Goal: Navigation & Orientation: Go to known website

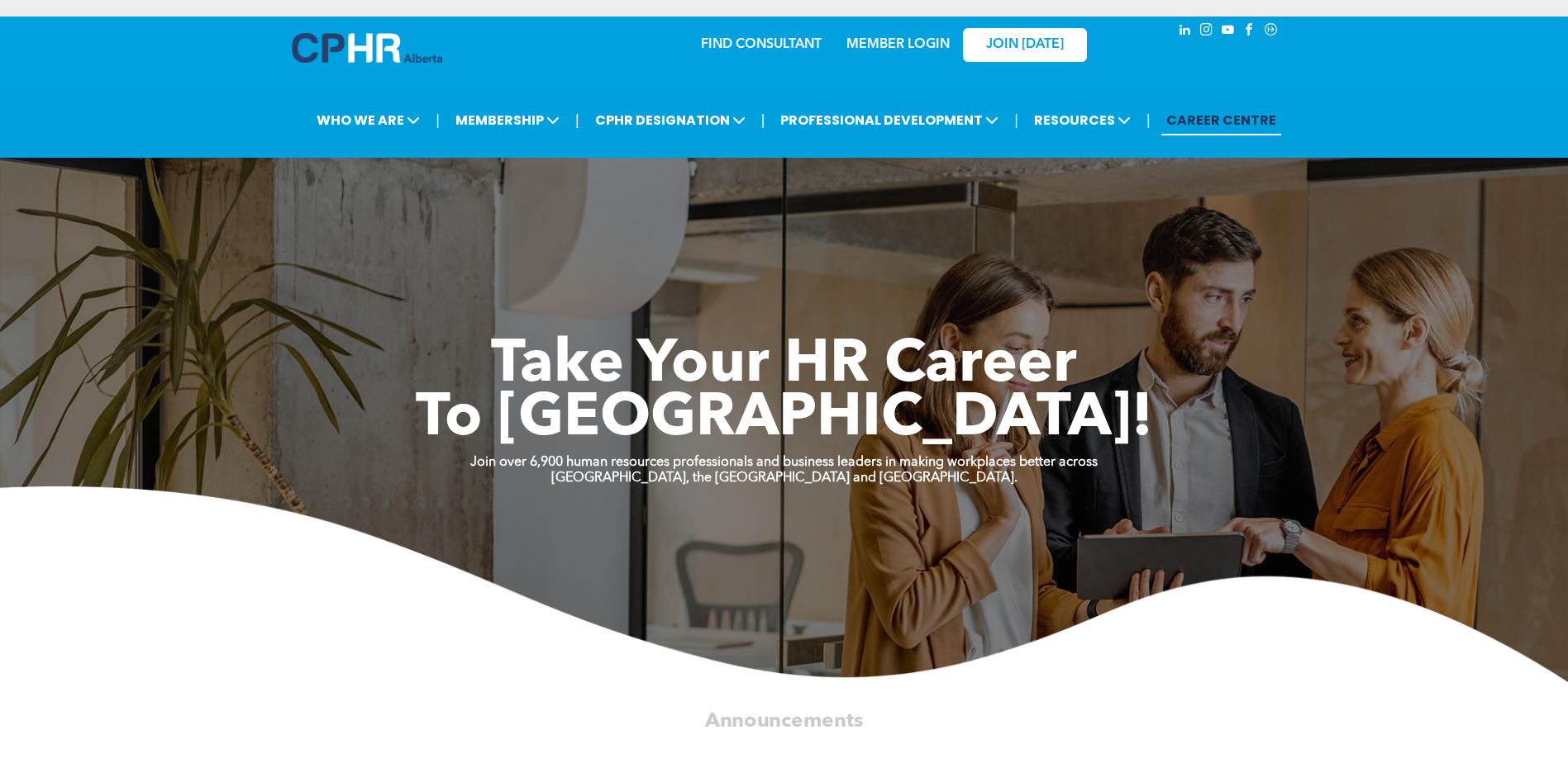
click at [910, 45] on link "MEMBER LOGIN" at bounding box center [898, 44] width 103 height 14
click at [901, 41] on link "MEMBER LOGIN" at bounding box center [898, 44] width 103 height 14
click at [940, 43] on div "JOIN [DATE]" at bounding box center [1013, 44] width 152 height 52
click at [911, 41] on link "MEMBER LOGIN" at bounding box center [898, 44] width 103 height 14
